Goal: Task Accomplishment & Management: Complete application form

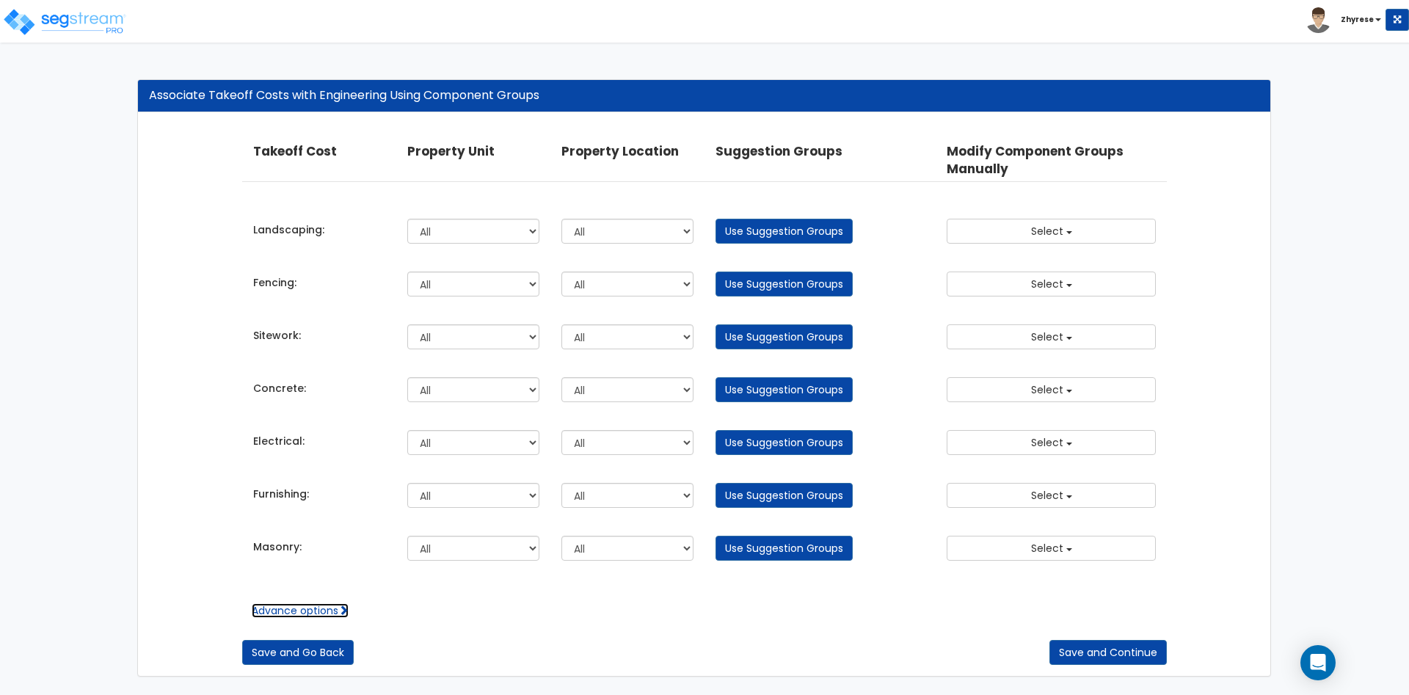
click at [303, 610] on link "Advance options" at bounding box center [300, 610] width 97 height 15
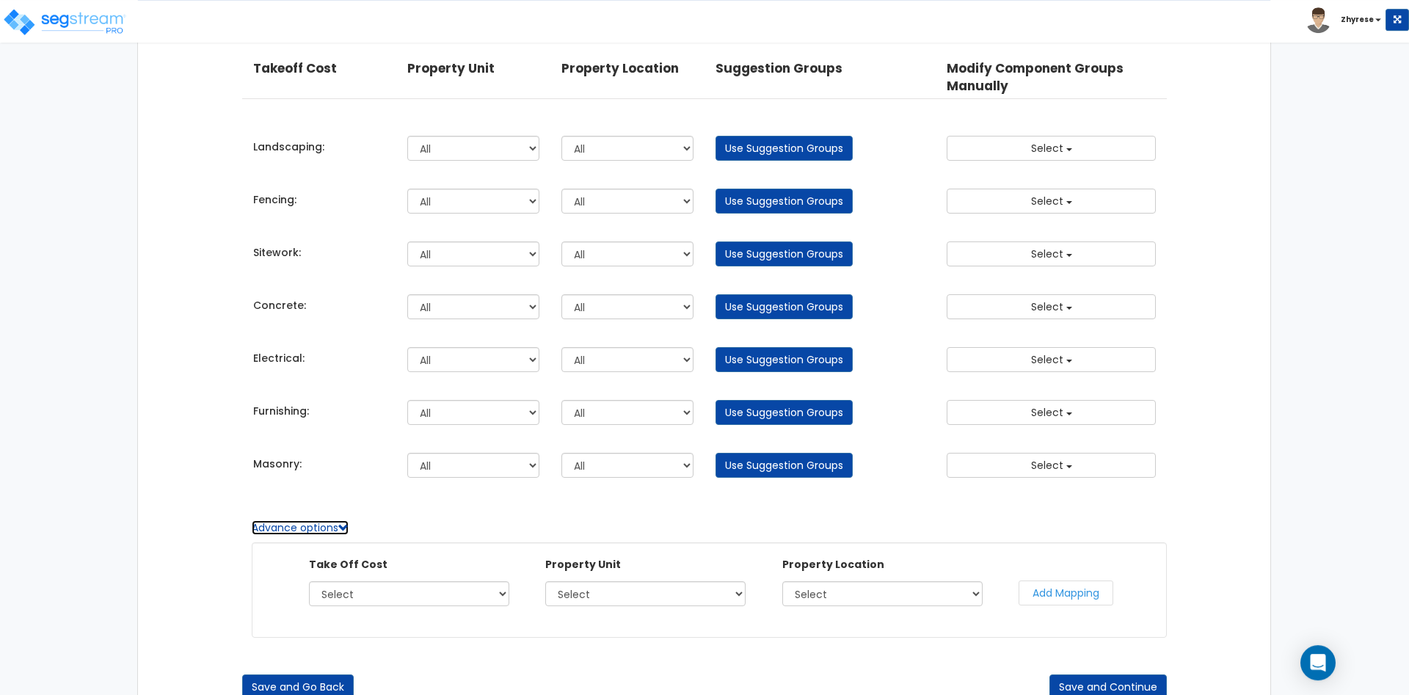
scroll to position [114, 0]
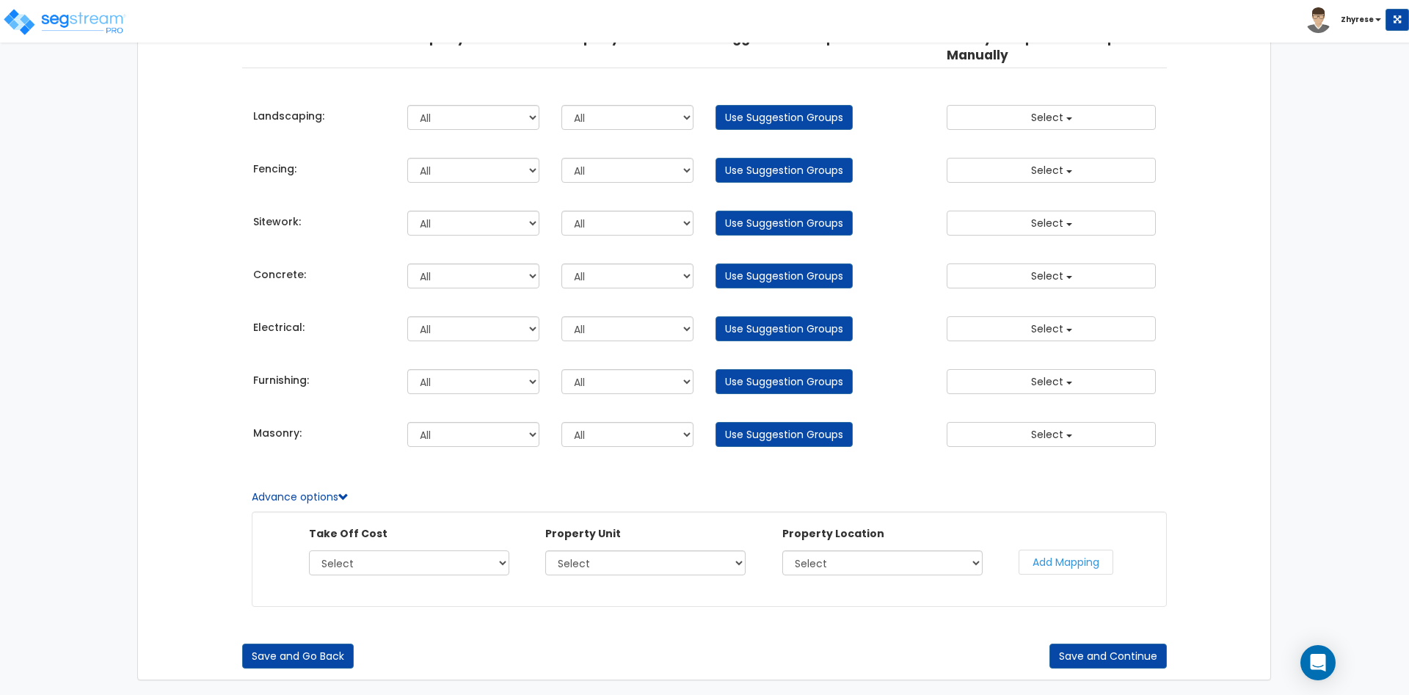
select select "44220858"
click option "Electrical" at bounding box center [0, 0] width 0 height 0
select select "162580"
click option "Aux" at bounding box center [0, 0] width 0 height 0
click at [782, 550] on select "Select Building Building Interior Parking Garage Site Porte Cochere Bar Casino" at bounding box center [882, 562] width 200 height 25
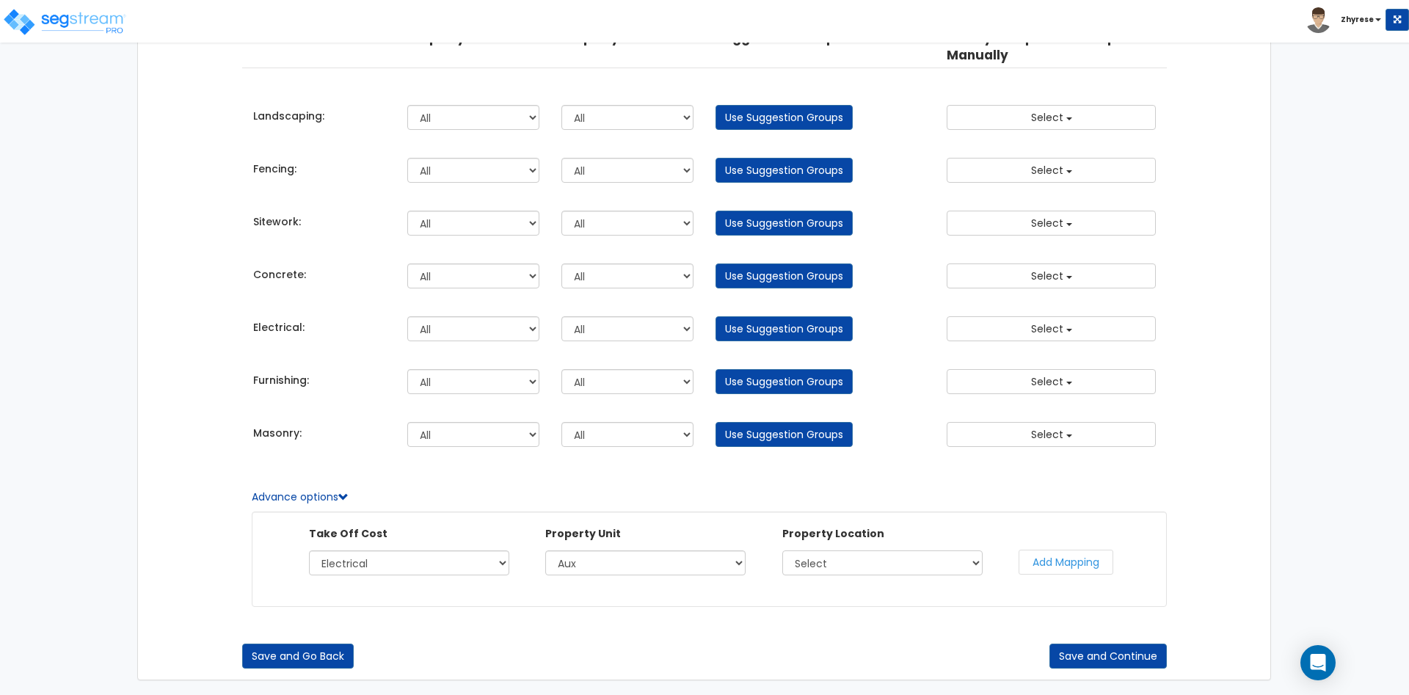
select select "11842"
click option "Bar" at bounding box center [0, 0] width 0 height 0
click at [1066, 568] on button "Add Mapping" at bounding box center [1065, 562] width 95 height 25
select select
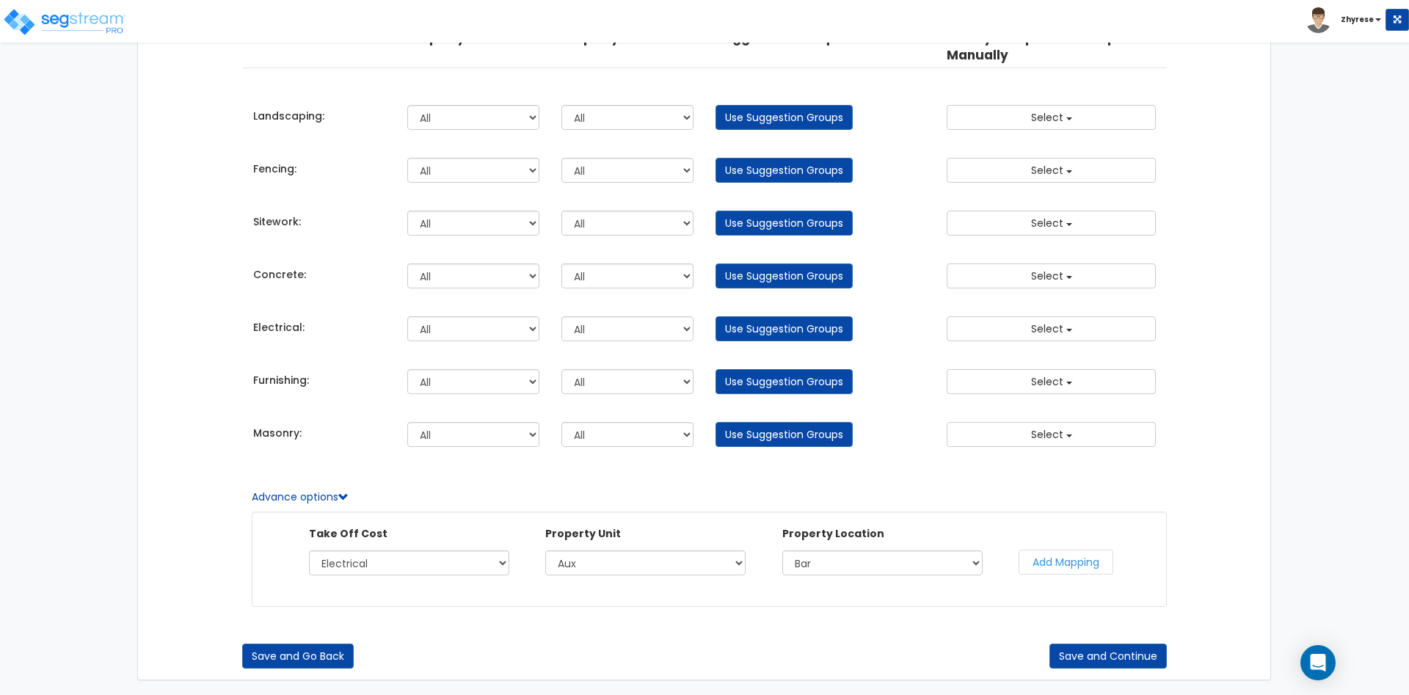
select select
select select "162580"
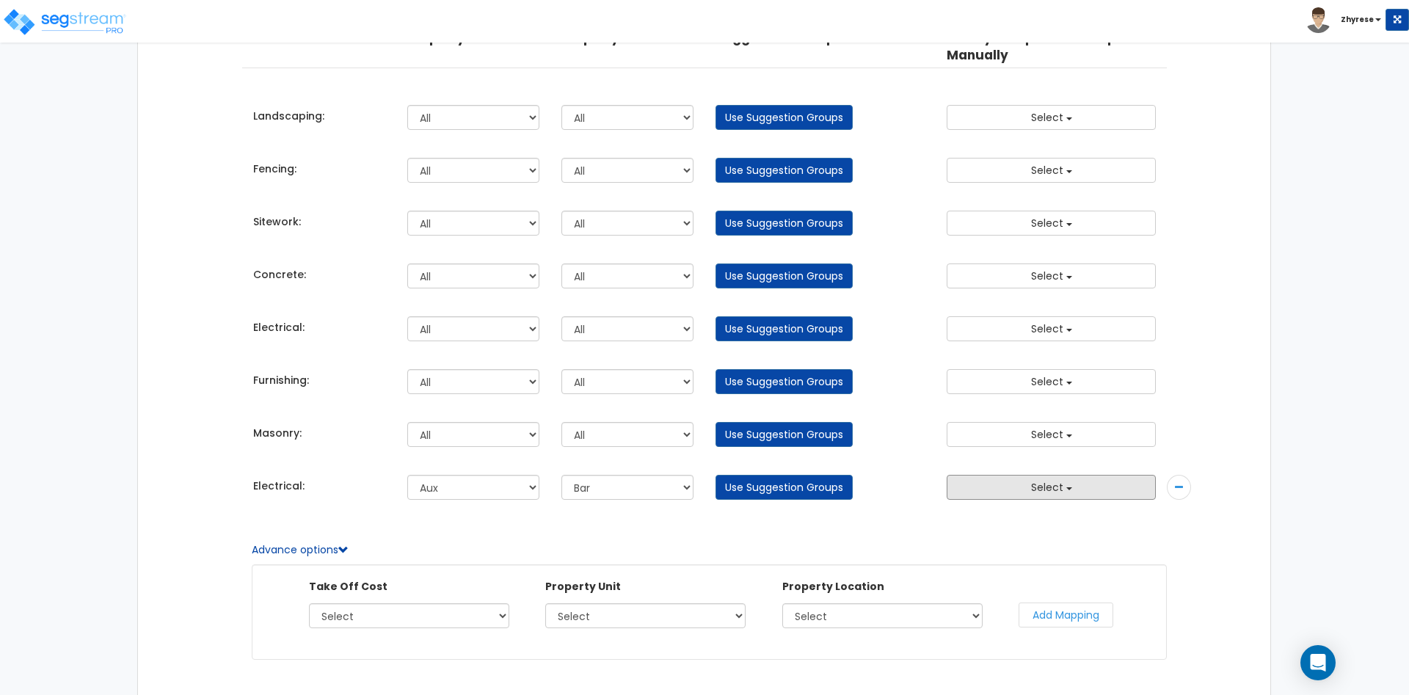
click at [1047, 475] on div "Electrical: All Aux Site Improvements All Building Building Interior Parking Ga…" at bounding box center [704, 486] width 925 height 38
click at [1052, 495] on button "Select" at bounding box center [1051, 487] width 209 height 25
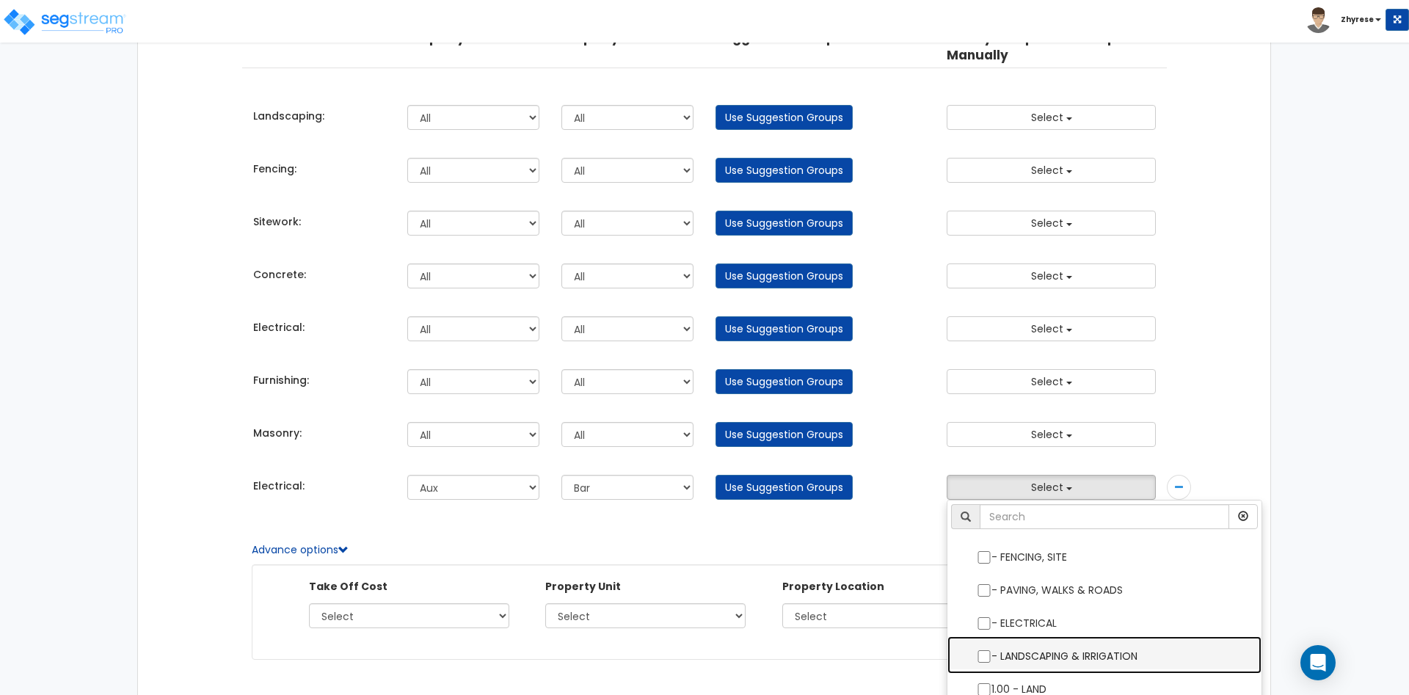
click at [1042, 647] on label "- LANDSCAPING & IRRIGATION" at bounding box center [1104, 655] width 285 height 34
click at [991, 650] on input "- LANDSCAPING & IRRIGATION" at bounding box center [984, 656] width 15 height 12
checkbox input "true"
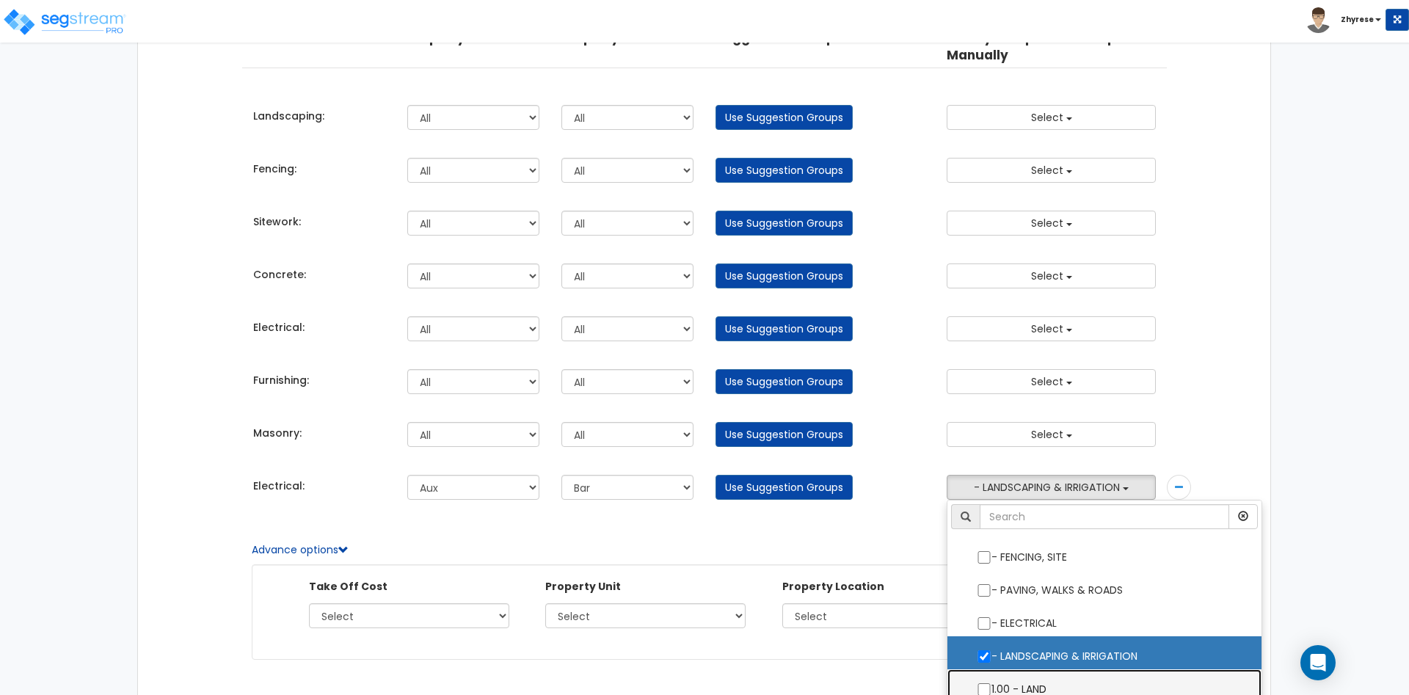
click at [1041, 690] on label "1.00 - LAND" at bounding box center [1104, 688] width 285 height 34
click at [991, 690] on input "1.00 - LAND" at bounding box center [984, 689] width 15 height 12
checkbox input "true"
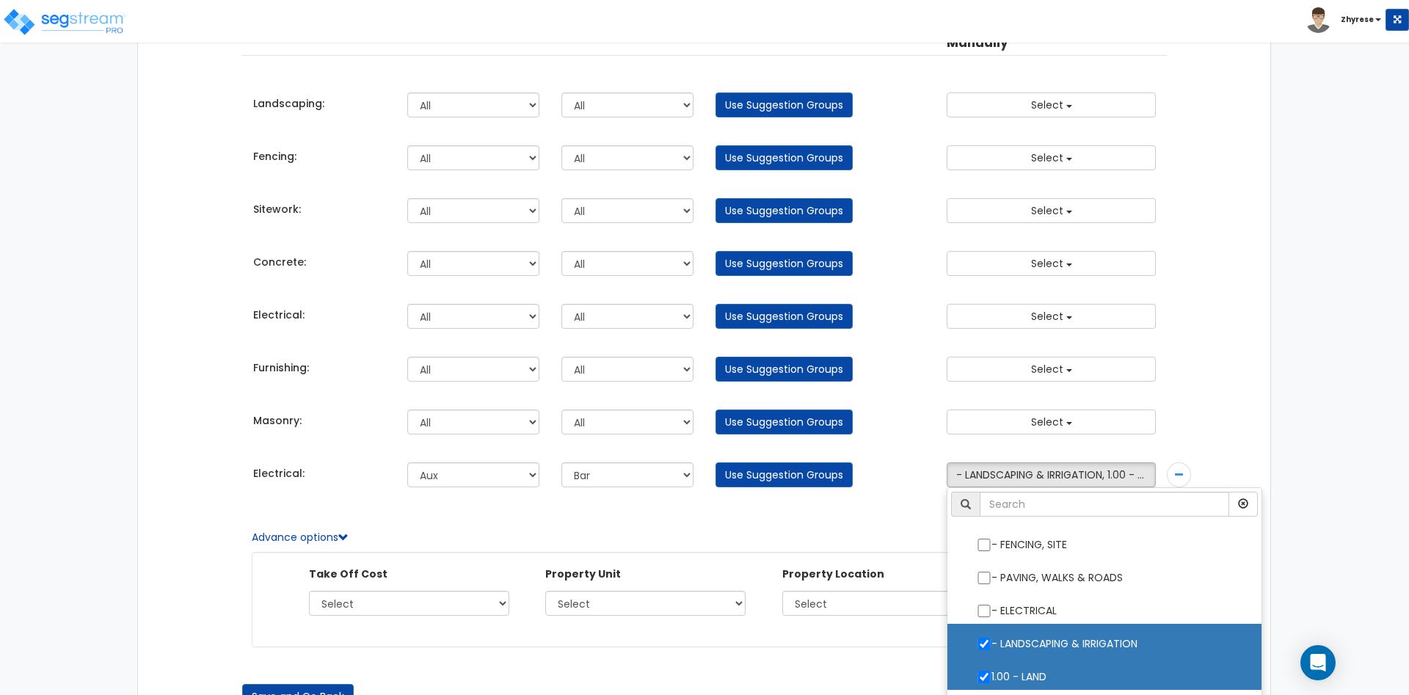
scroll to position [92, 0]
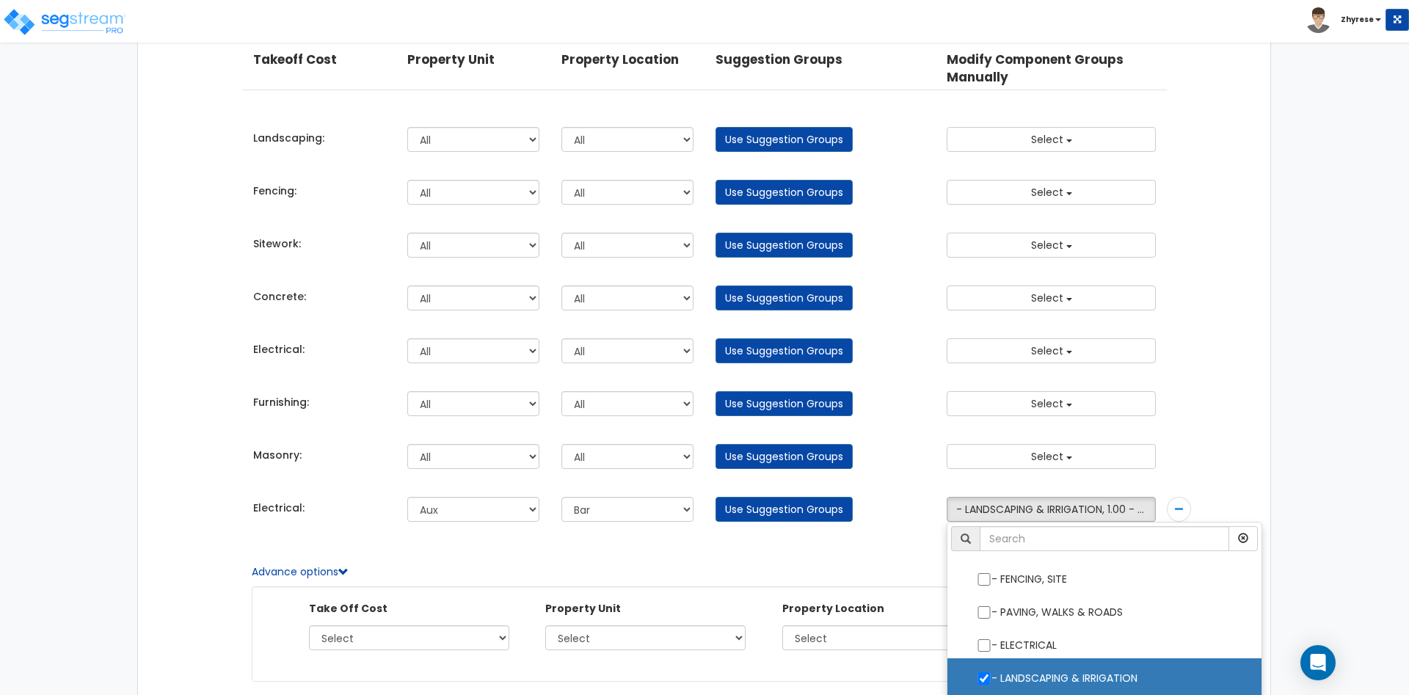
click at [1063, 126] on div "Landscaping: All Aux Site Improvements All" at bounding box center [704, 139] width 925 height 38
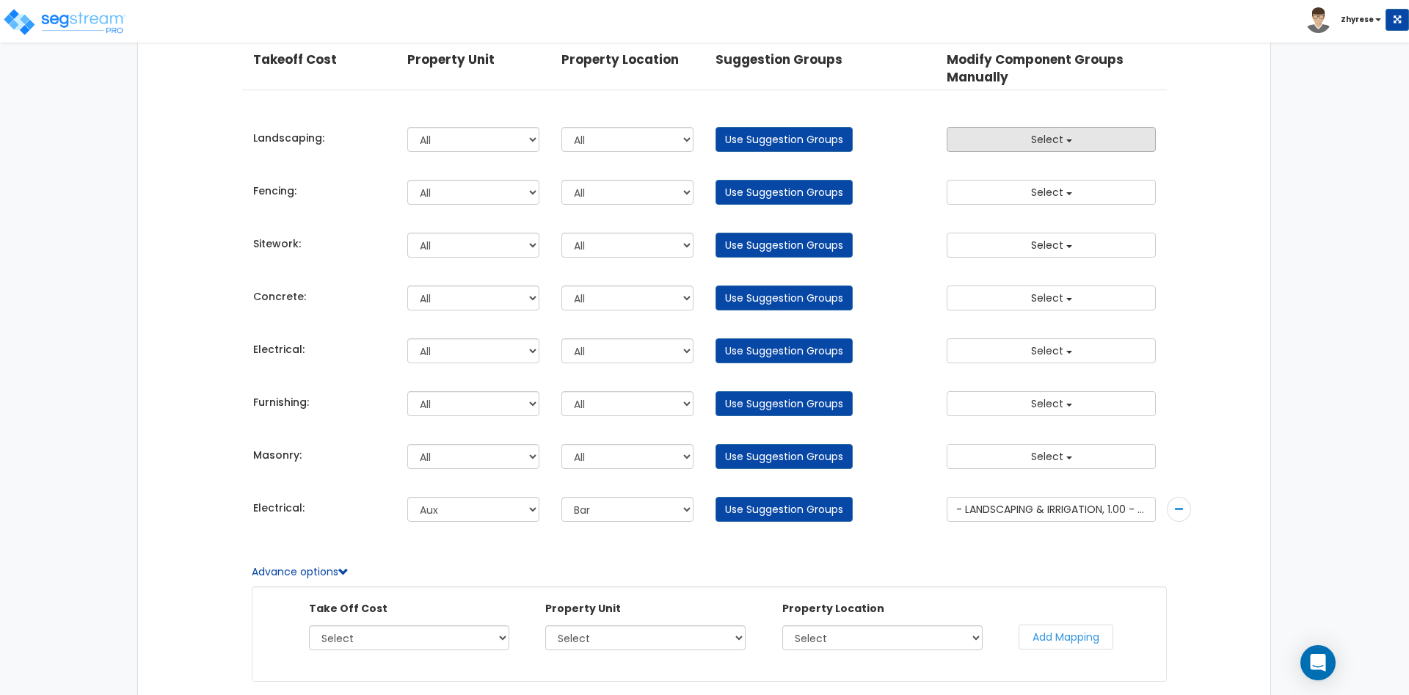
click at [1060, 152] on button "Select" at bounding box center [1051, 139] width 209 height 25
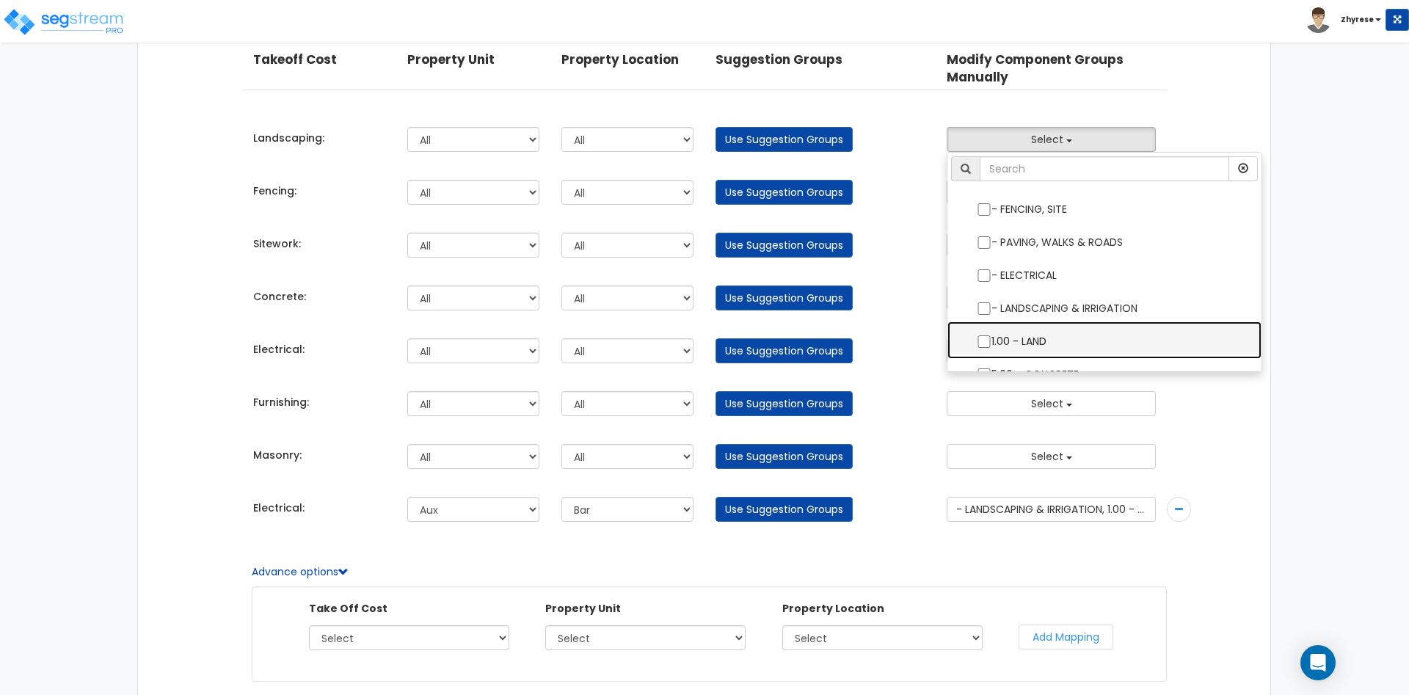
click at [1043, 334] on label "1.00 - LAND" at bounding box center [1104, 340] width 285 height 34
click at [991, 335] on input "1.00 - LAND" at bounding box center [984, 341] width 15 height 12
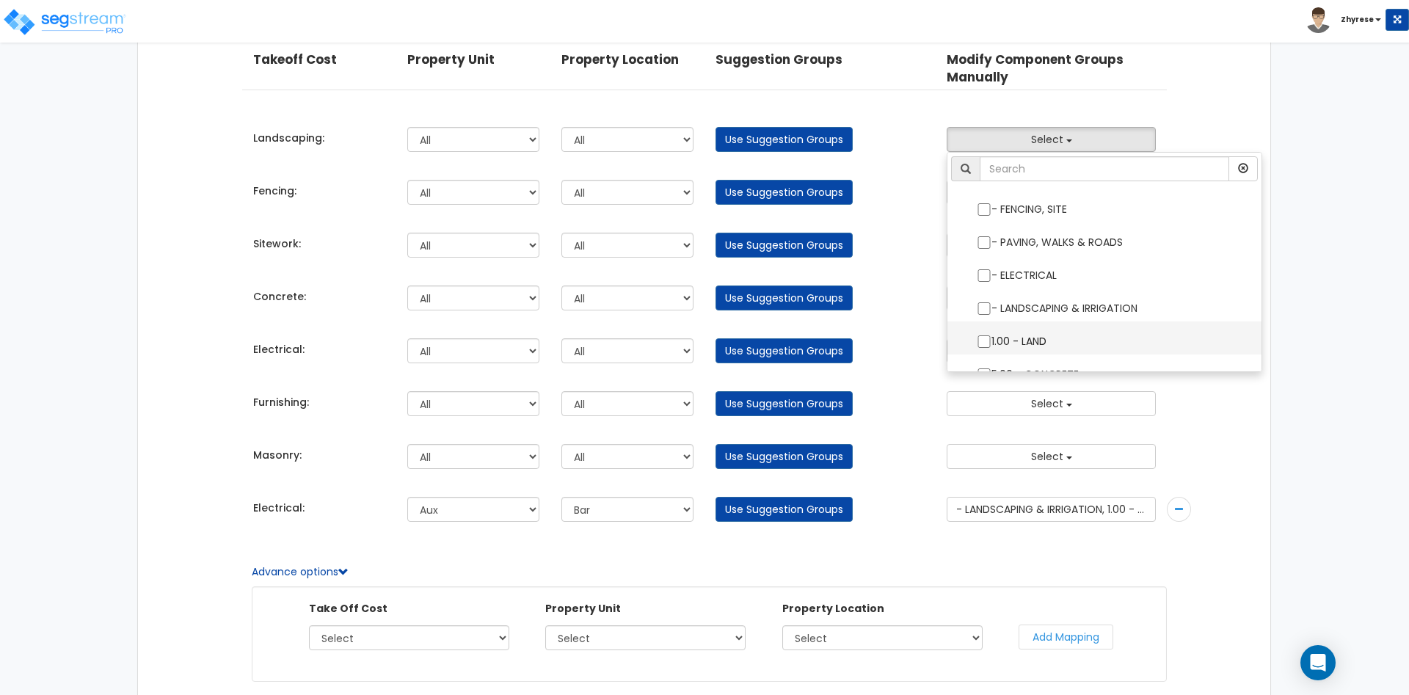
checkbox input "true"
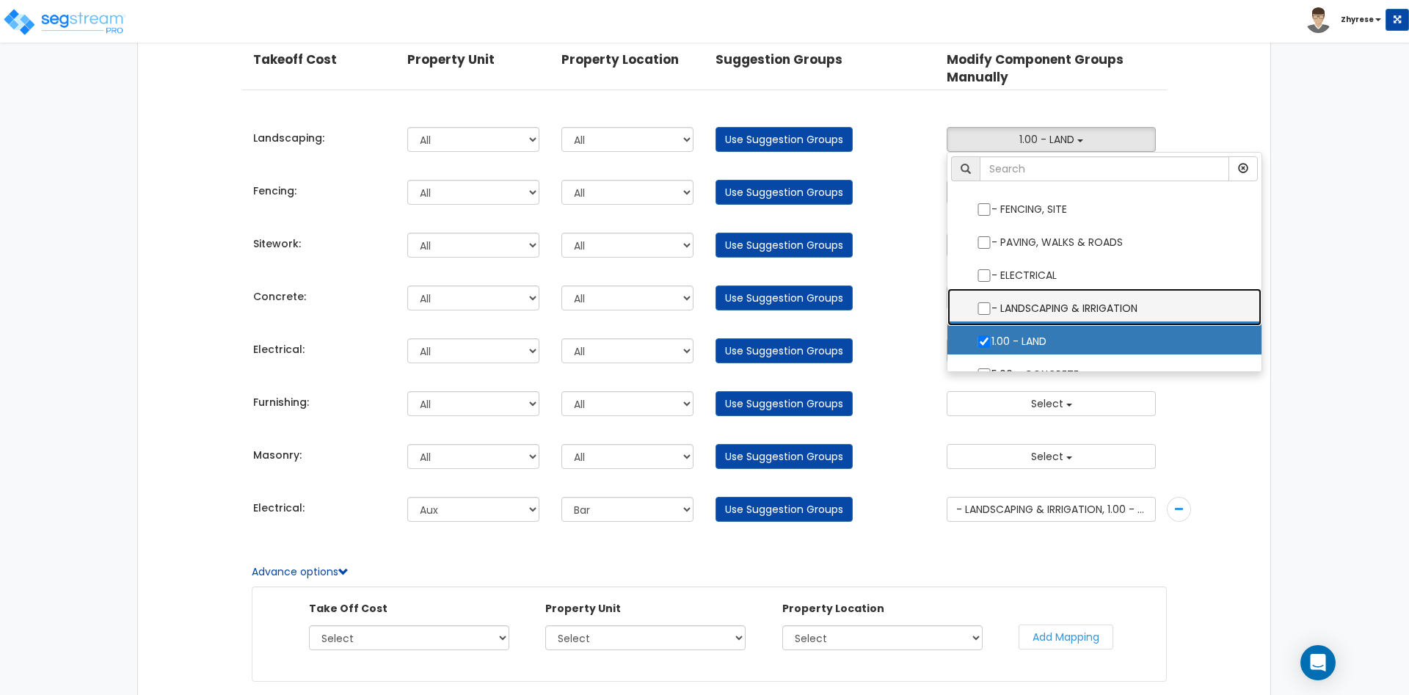
click at [1048, 310] on label "- LANDSCAPING & IRRIGATION" at bounding box center [1104, 307] width 285 height 34
click at [991, 310] on input "- LANDSCAPING & IRRIGATION" at bounding box center [984, 308] width 15 height 12
checkbox input "true"
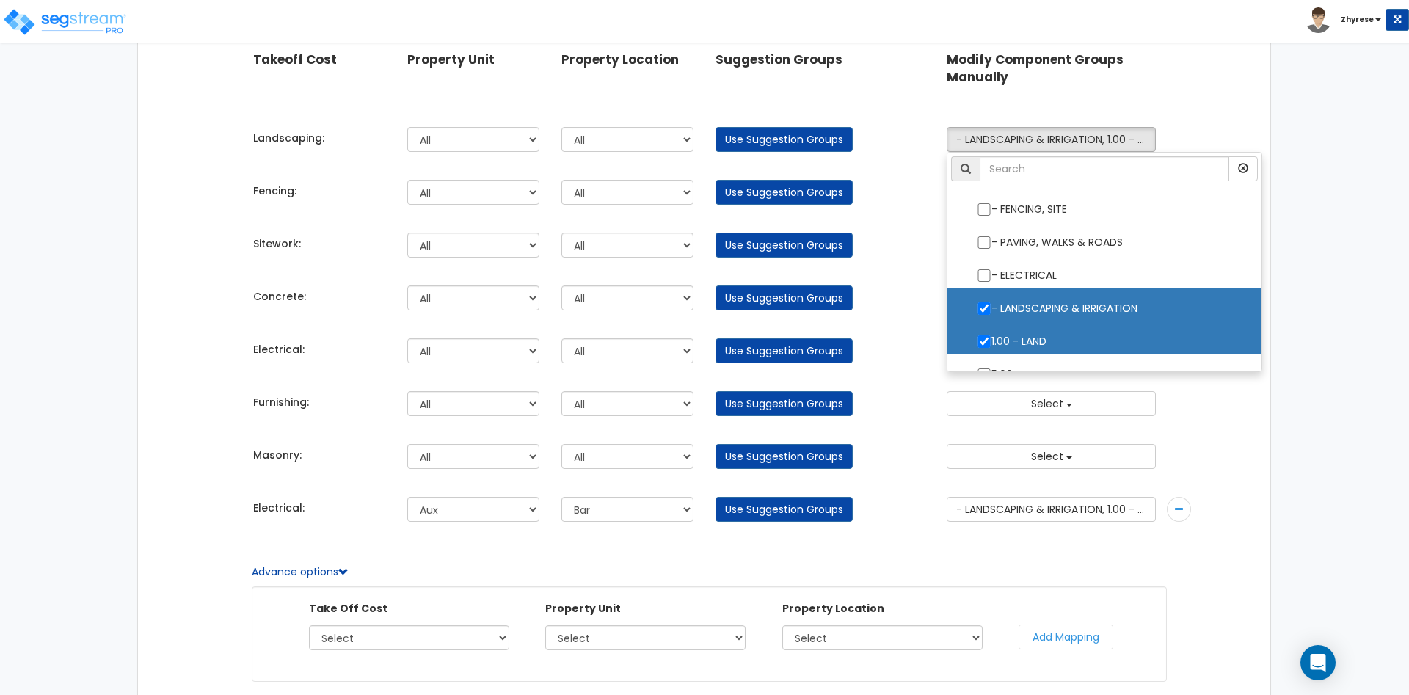
click at [1253, 116] on div "Takeoff Cost Property Unit Property Location Suggestion Groups Modify Component…" at bounding box center [704, 388] width 1132 height 734
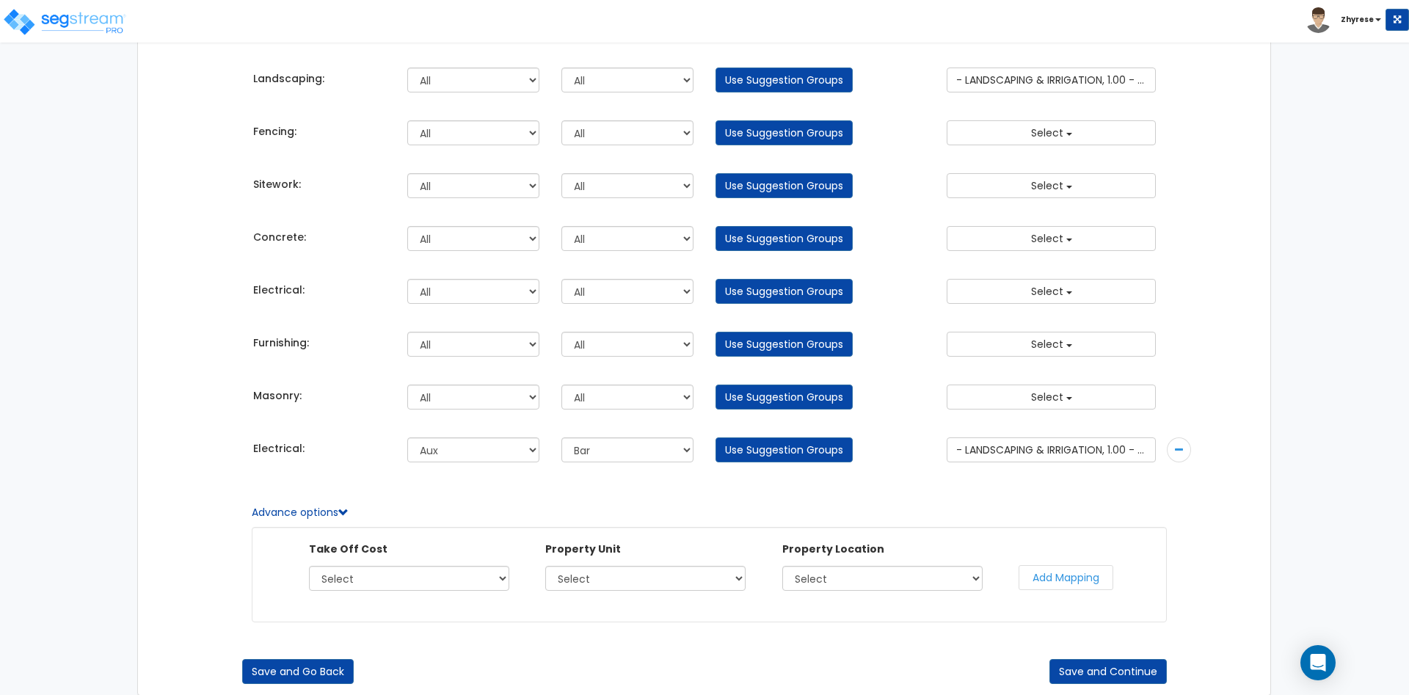
scroll to position [167, 0]
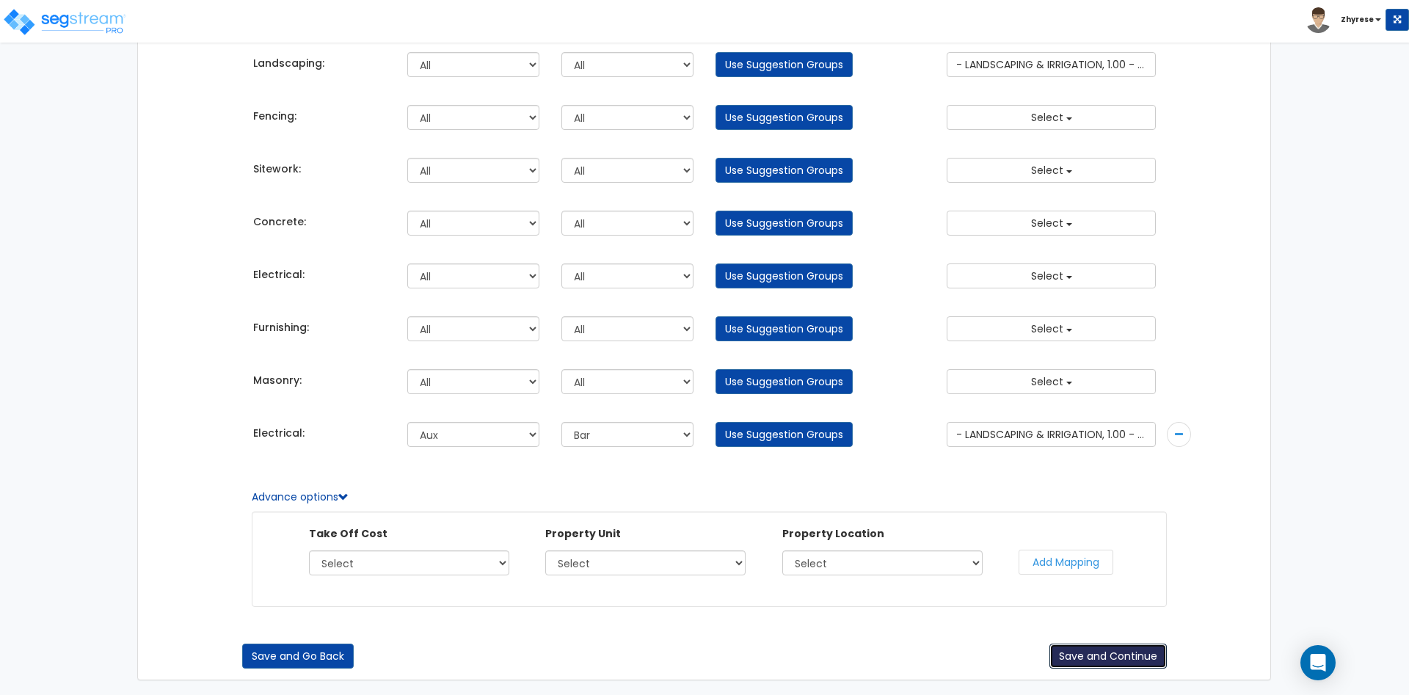
drag, startPoint x: 1098, startPoint y: 655, endPoint x: 1156, endPoint y: 590, distance: 86.8
click at [1098, 655] on button "Save and Continue" at bounding box center [1107, 656] width 117 height 25
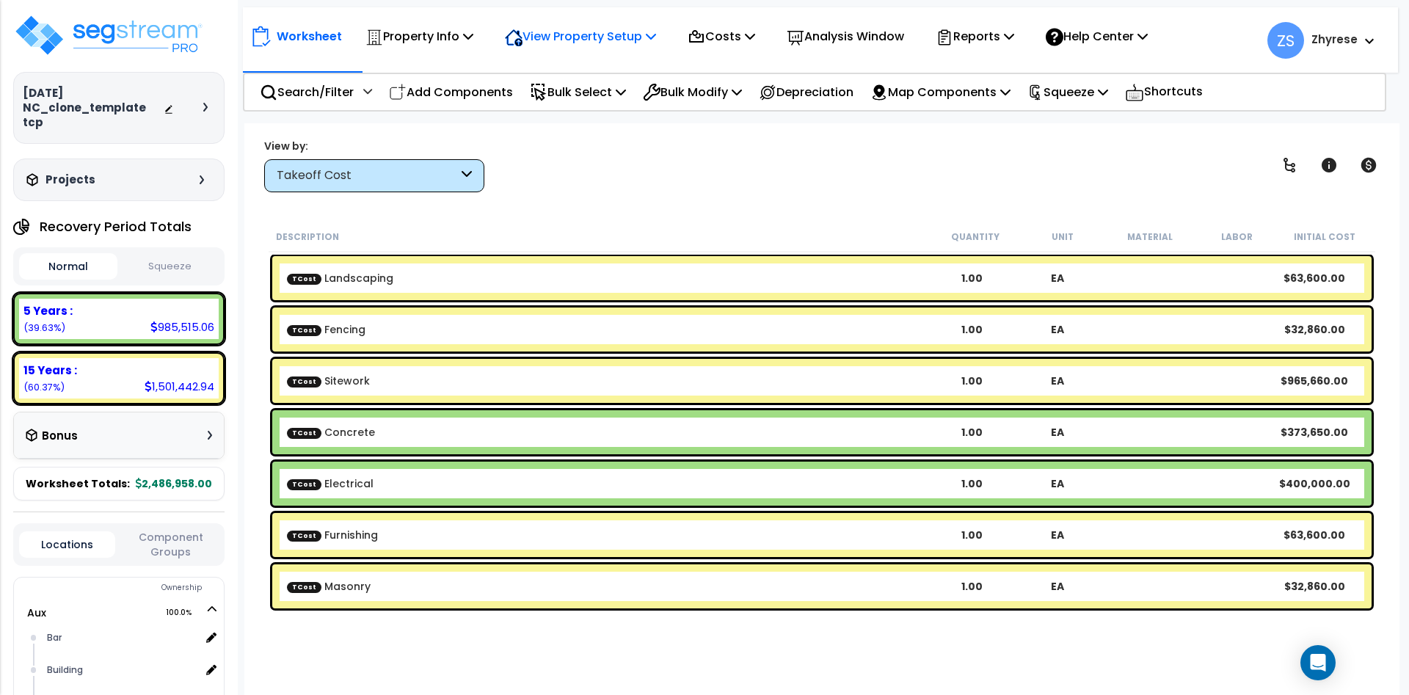
click at [473, 28] on p "View Property Setup" at bounding box center [419, 36] width 108 height 20
click at [607, 96] on link "View Questionnaire" at bounding box center [570, 100] width 145 height 29
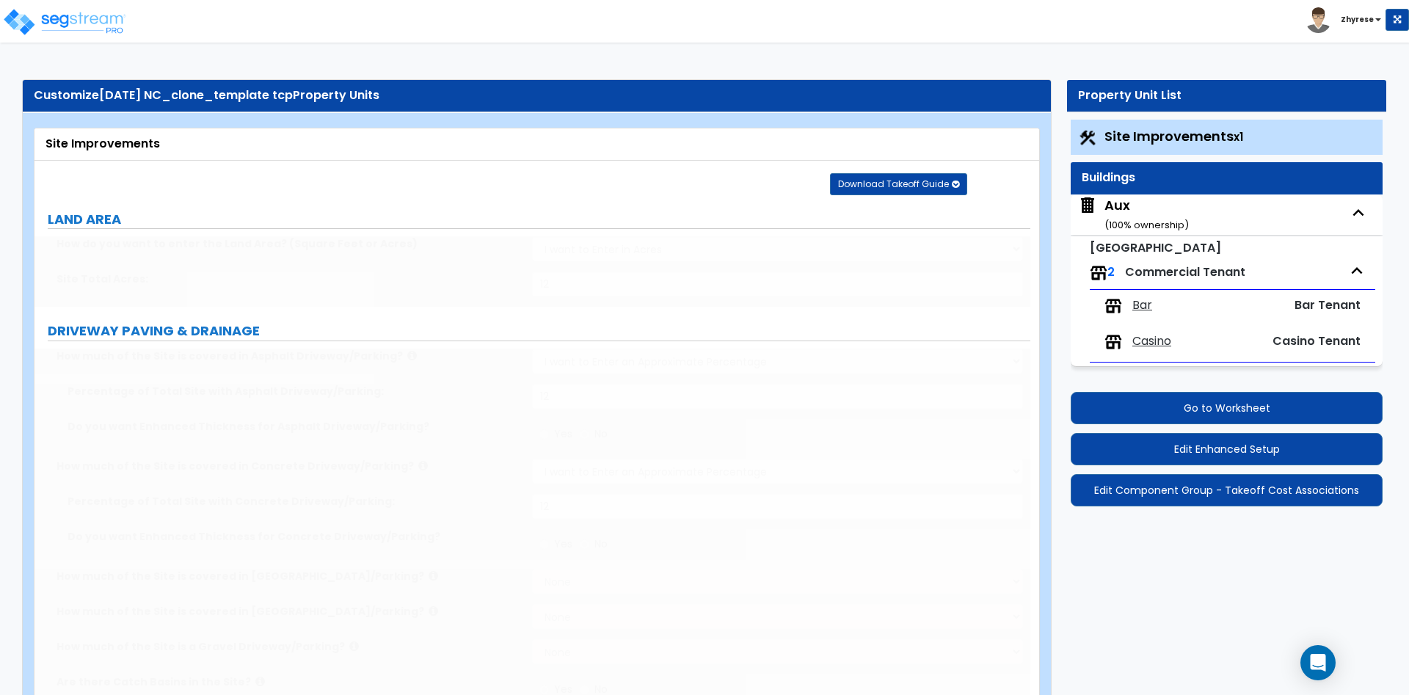
select select "1"
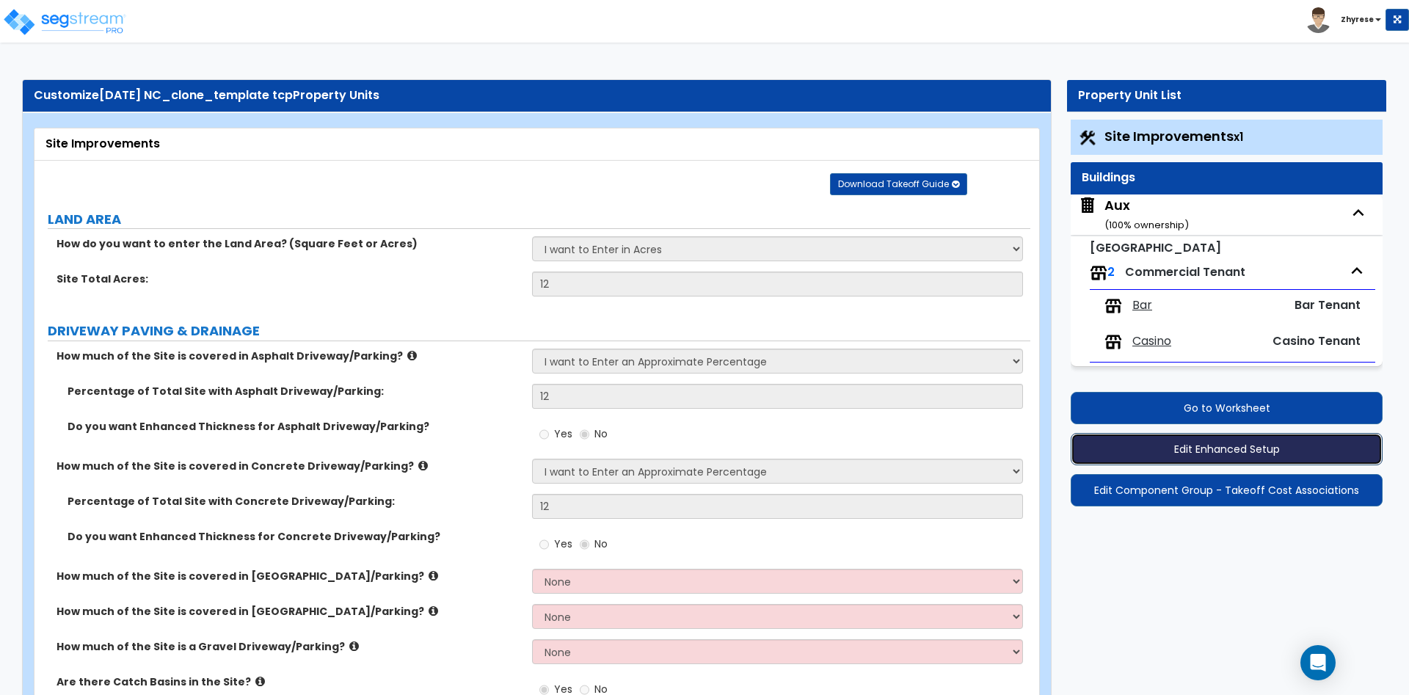
click at [1192, 452] on button "Edit Enhanced Setup" at bounding box center [1227, 449] width 312 height 32
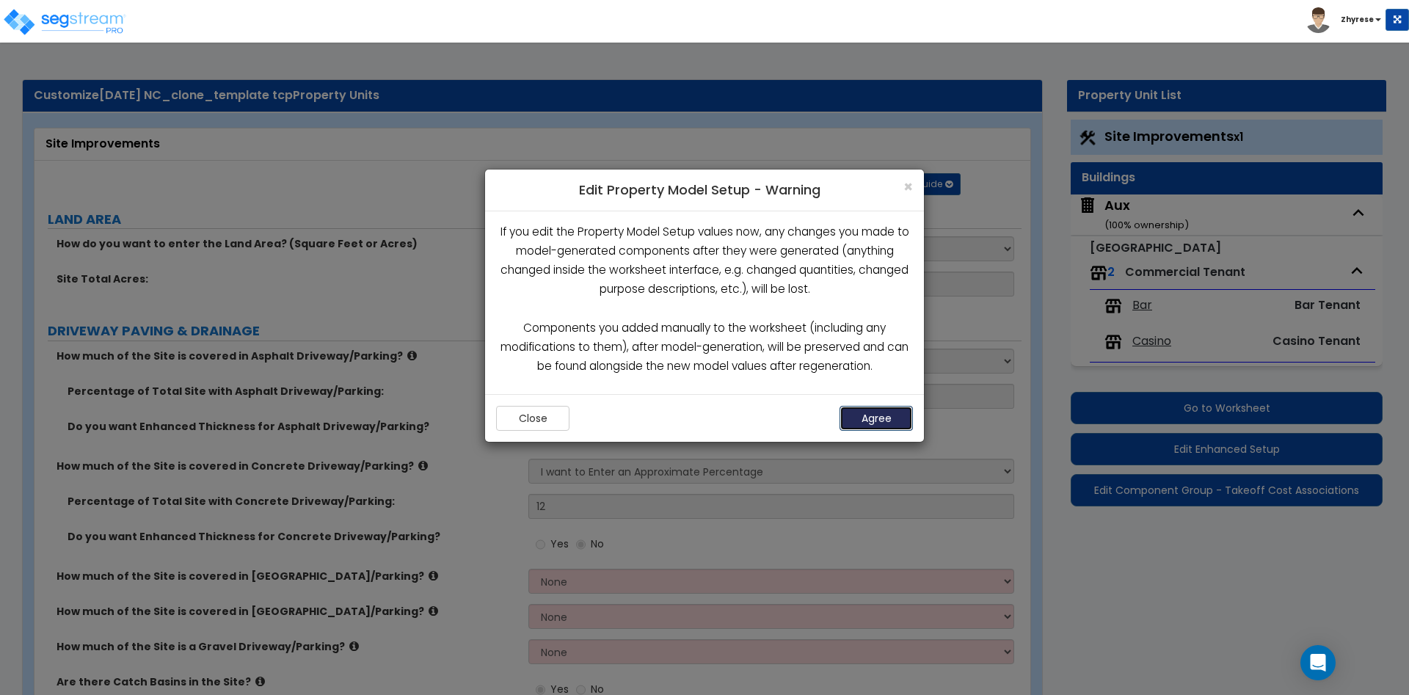
click at [883, 418] on button "Agree" at bounding box center [875, 418] width 73 height 25
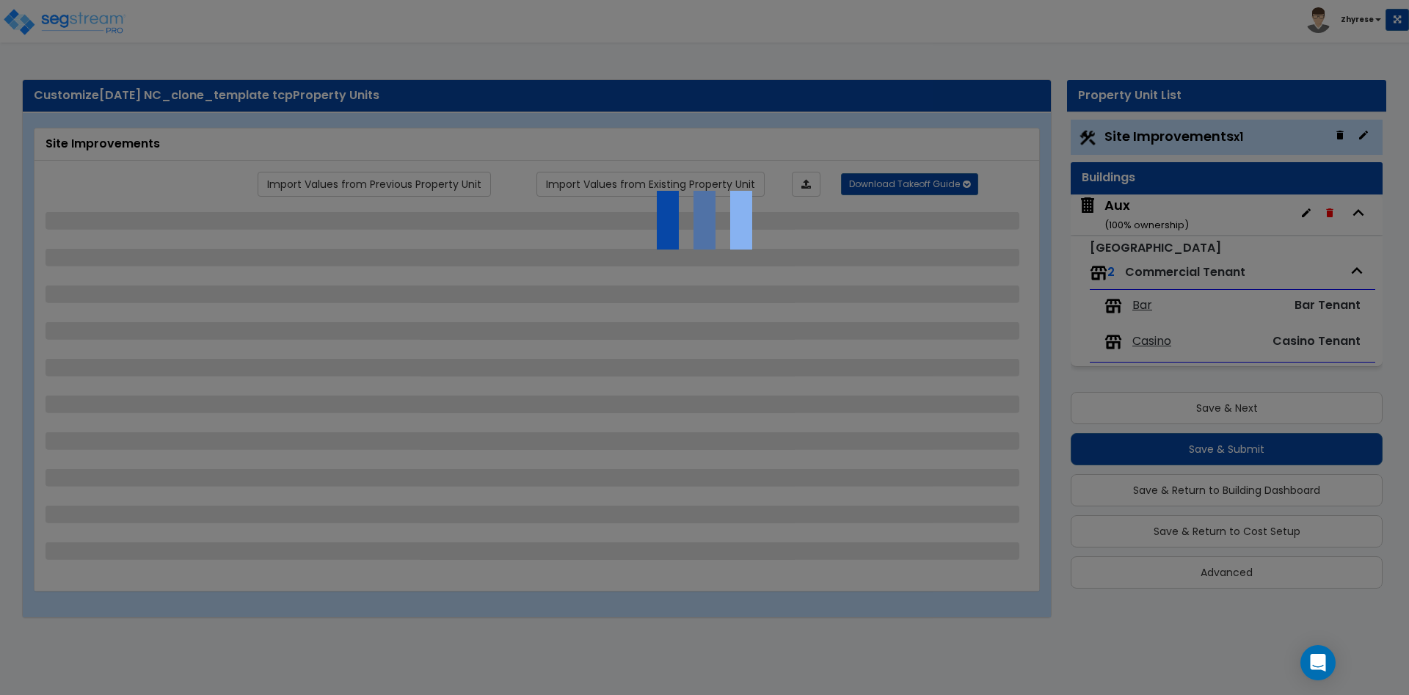
select select "1"
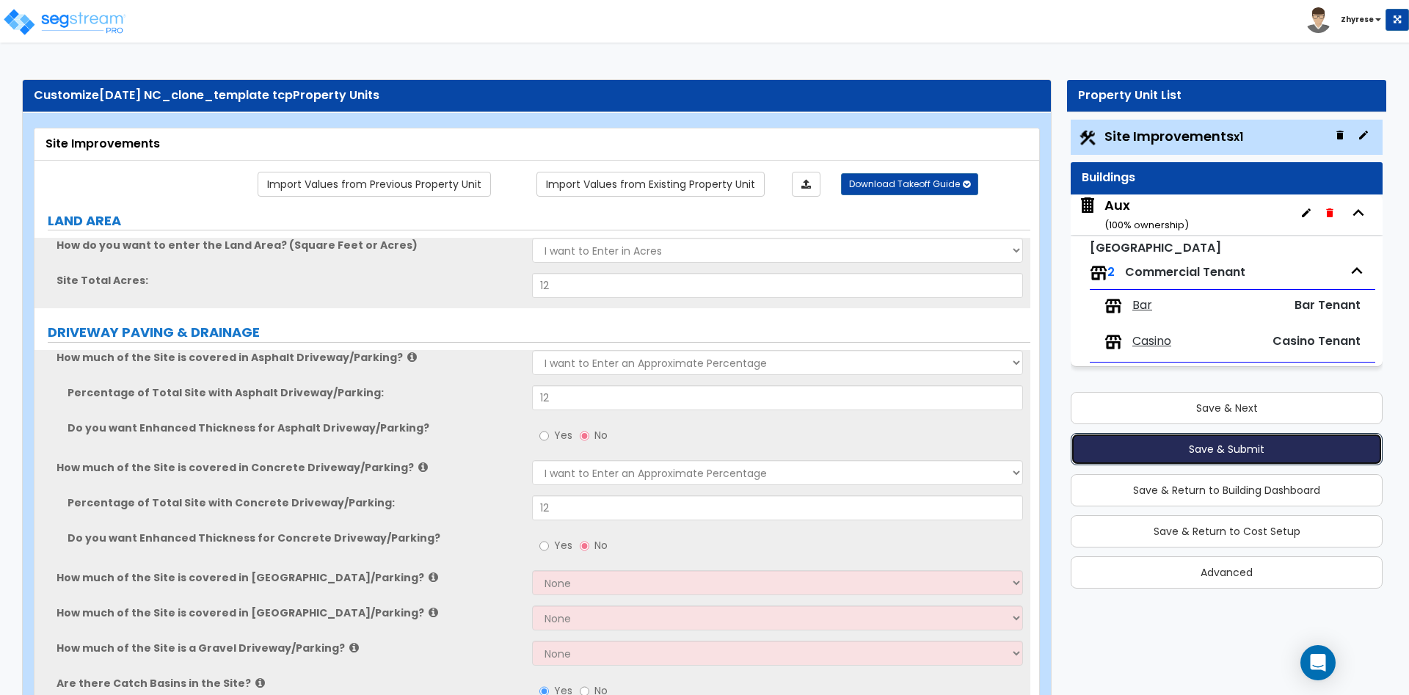
click at [1247, 457] on button "Save & Submit" at bounding box center [1227, 449] width 312 height 32
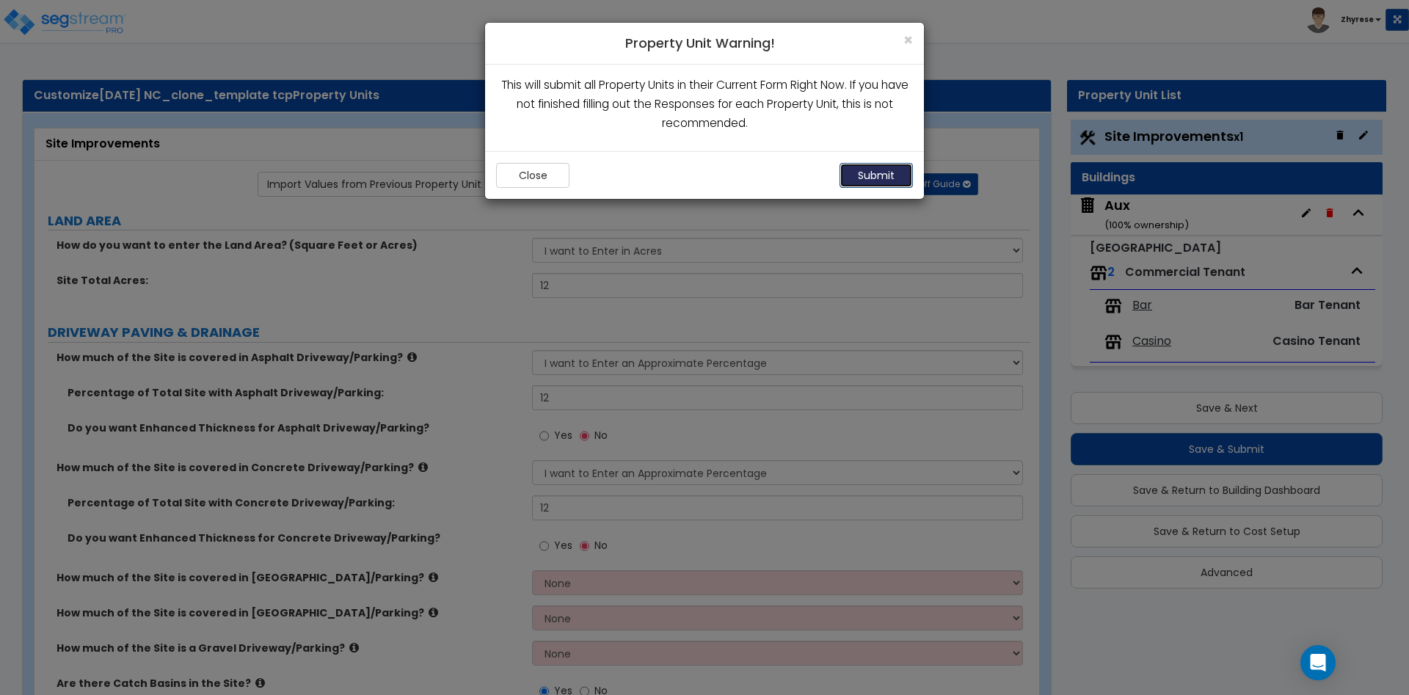
click at [894, 168] on button "Submit" at bounding box center [875, 175] width 73 height 25
